Goal: Information Seeking & Learning: Learn about a topic

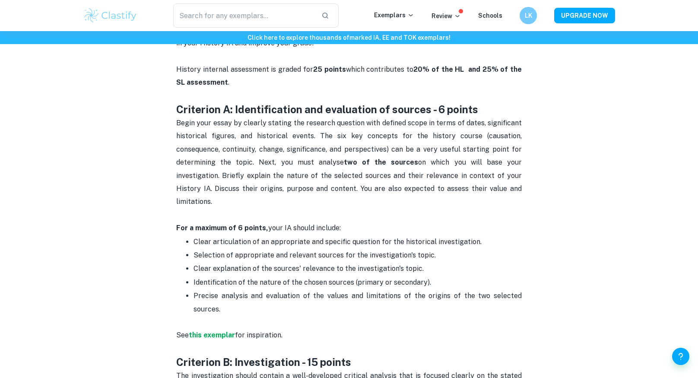
scroll to position [376, 0]
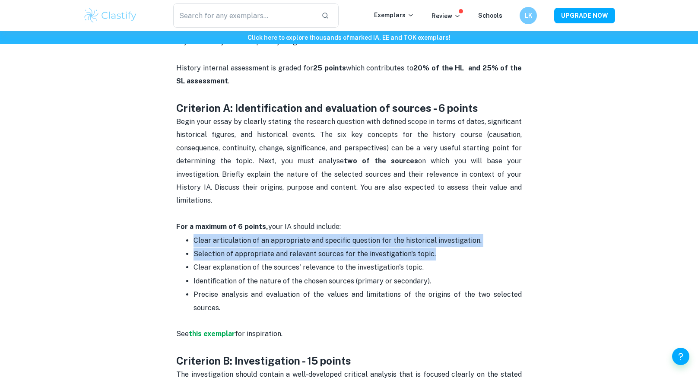
drag, startPoint x: 180, startPoint y: 229, endPoint x: 449, endPoint y: 242, distance: 269.5
click at [449, 242] on ul "Clear articulation of an appropriate and specific question for the historical i…" at bounding box center [349, 274] width 346 height 81
click at [449, 248] on p "Selection of appropriate and relevant sources for the investigation's topic." at bounding box center [358, 254] width 328 height 13
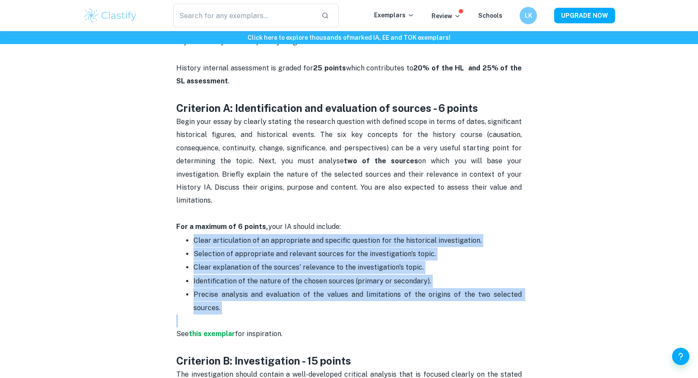
drag, startPoint x: 168, startPoint y: 223, endPoint x: 562, endPoint y: 300, distance: 401.1
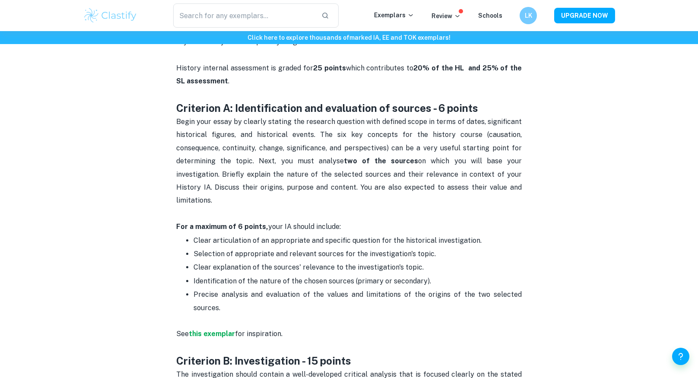
click at [488, 290] on span "Precise analysis and evaluation of the values and limitations of the origins of…" at bounding box center [359, 300] width 330 height 21
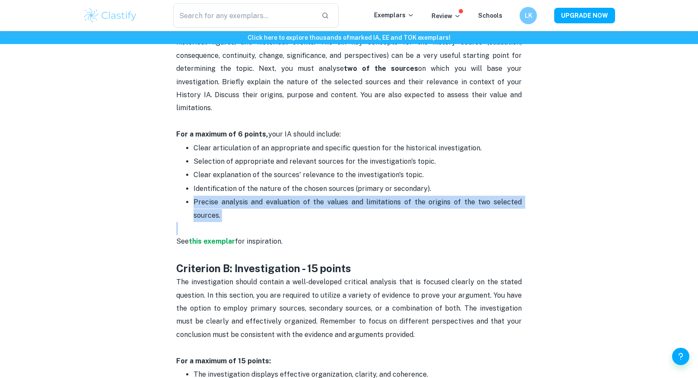
scroll to position [470, 0]
click at [223, 236] on strong "this exemplar" at bounding box center [212, 240] width 46 height 8
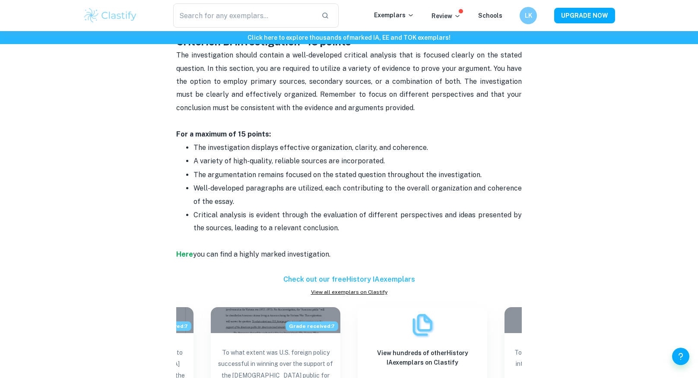
scroll to position [696, 0]
click at [325, 182] on p "Well-developed paragraphs are utilized, each contributing to the overall organi…" at bounding box center [358, 195] width 328 height 26
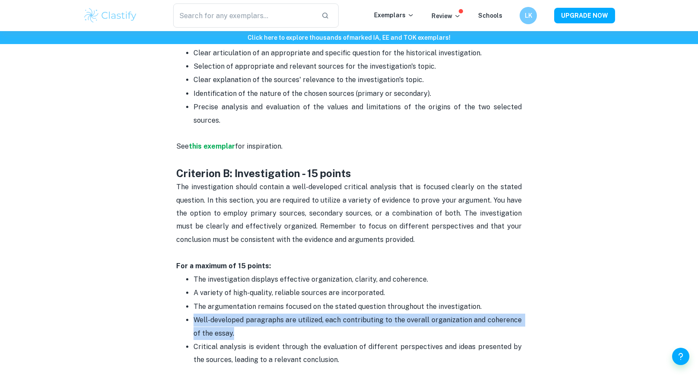
scroll to position [0, 0]
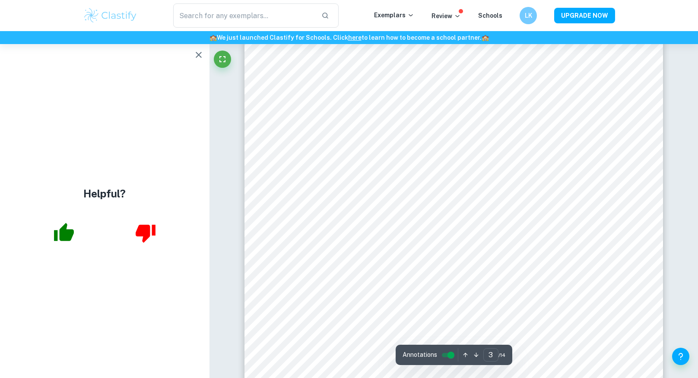
scroll to position [1412, 0]
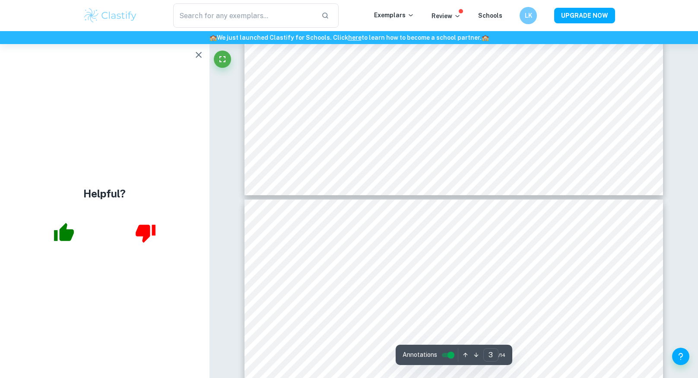
type input "4"
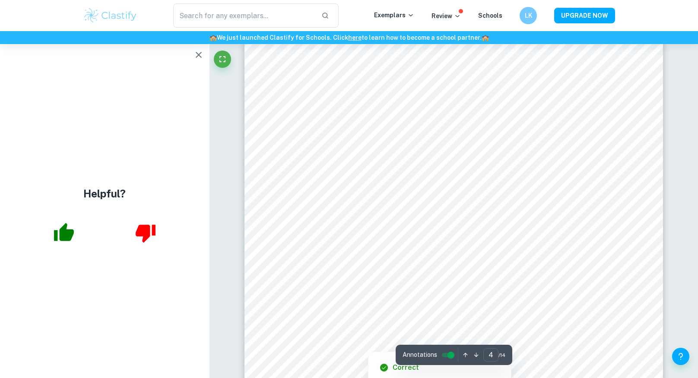
scroll to position [2065, 0]
